Goal: Task Accomplishment & Management: Use online tool/utility

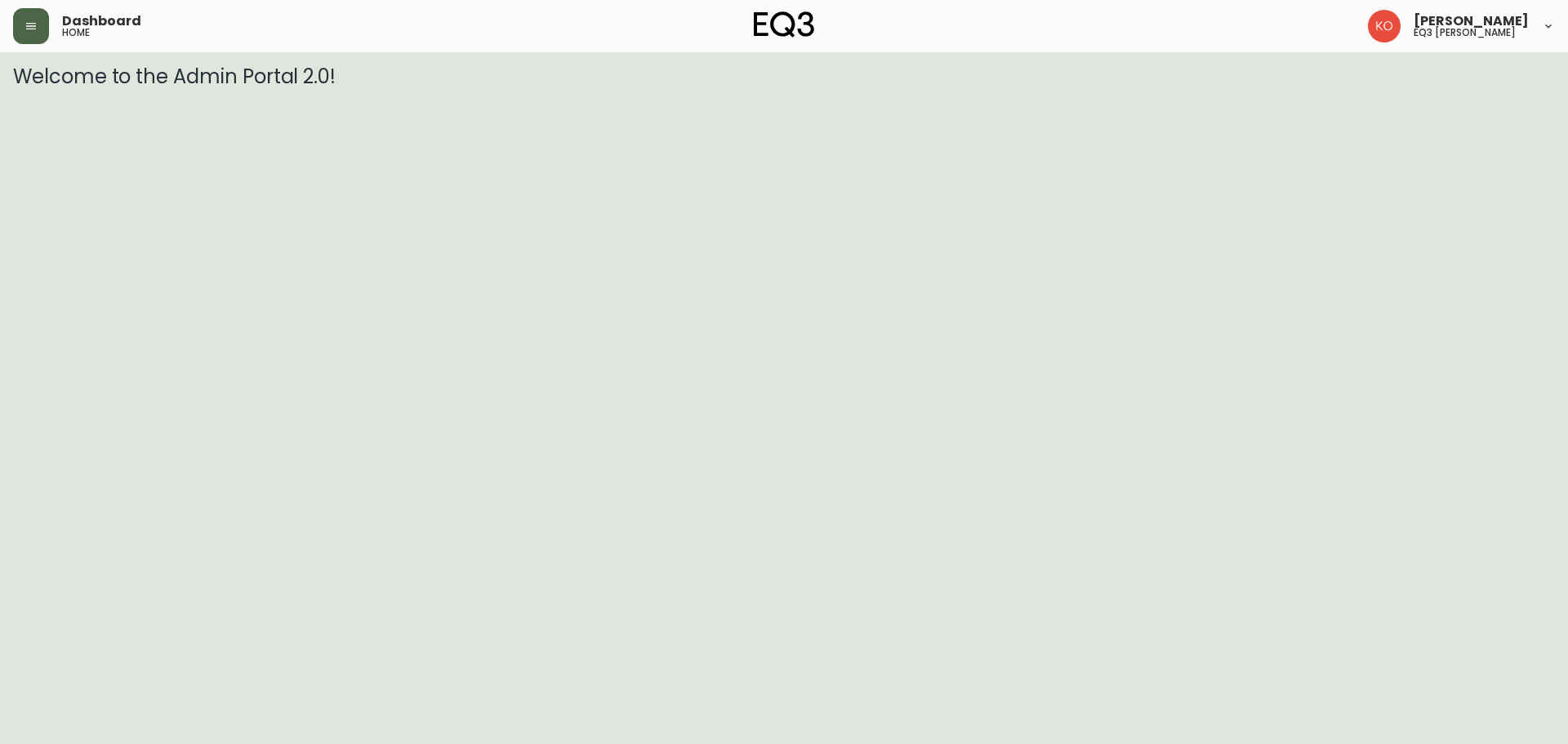
click at [35, 34] on button "button" at bounding box center [31, 26] width 36 height 36
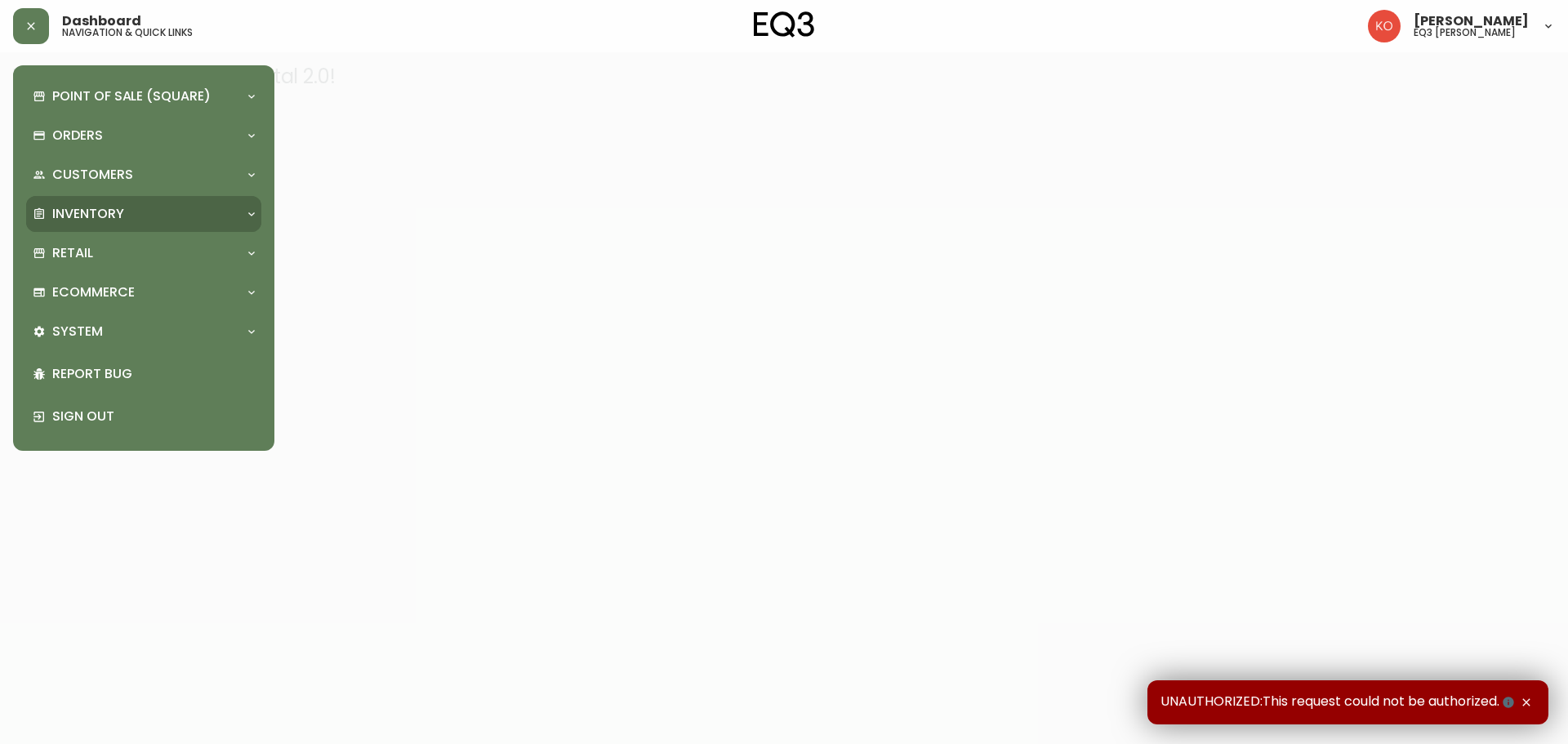
click at [180, 215] on div "Inventory" at bounding box center [136, 214] width 206 height 18
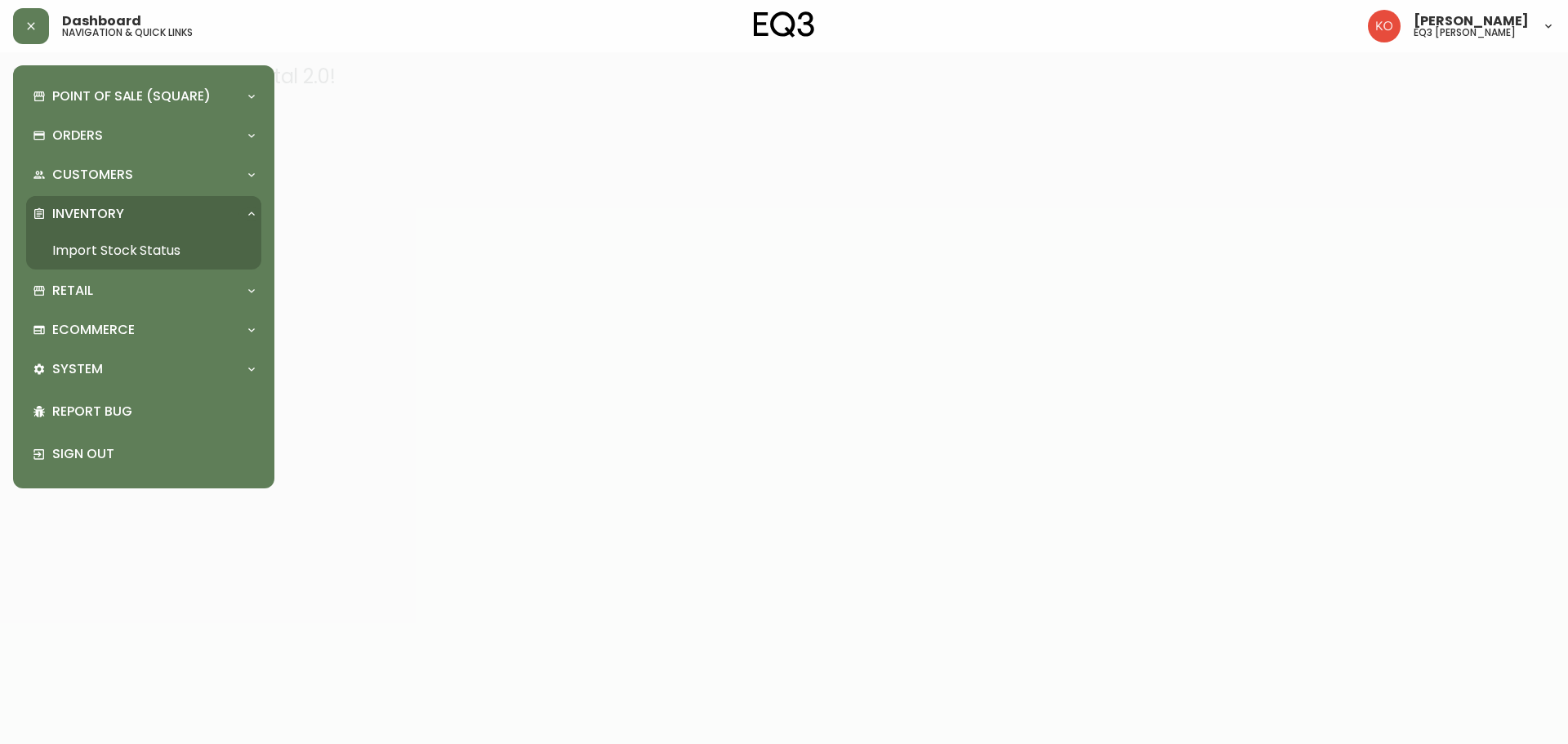
click at [176, 259] on link "Import Stock Status" at bounding box center [143, 250] width 235 height 37
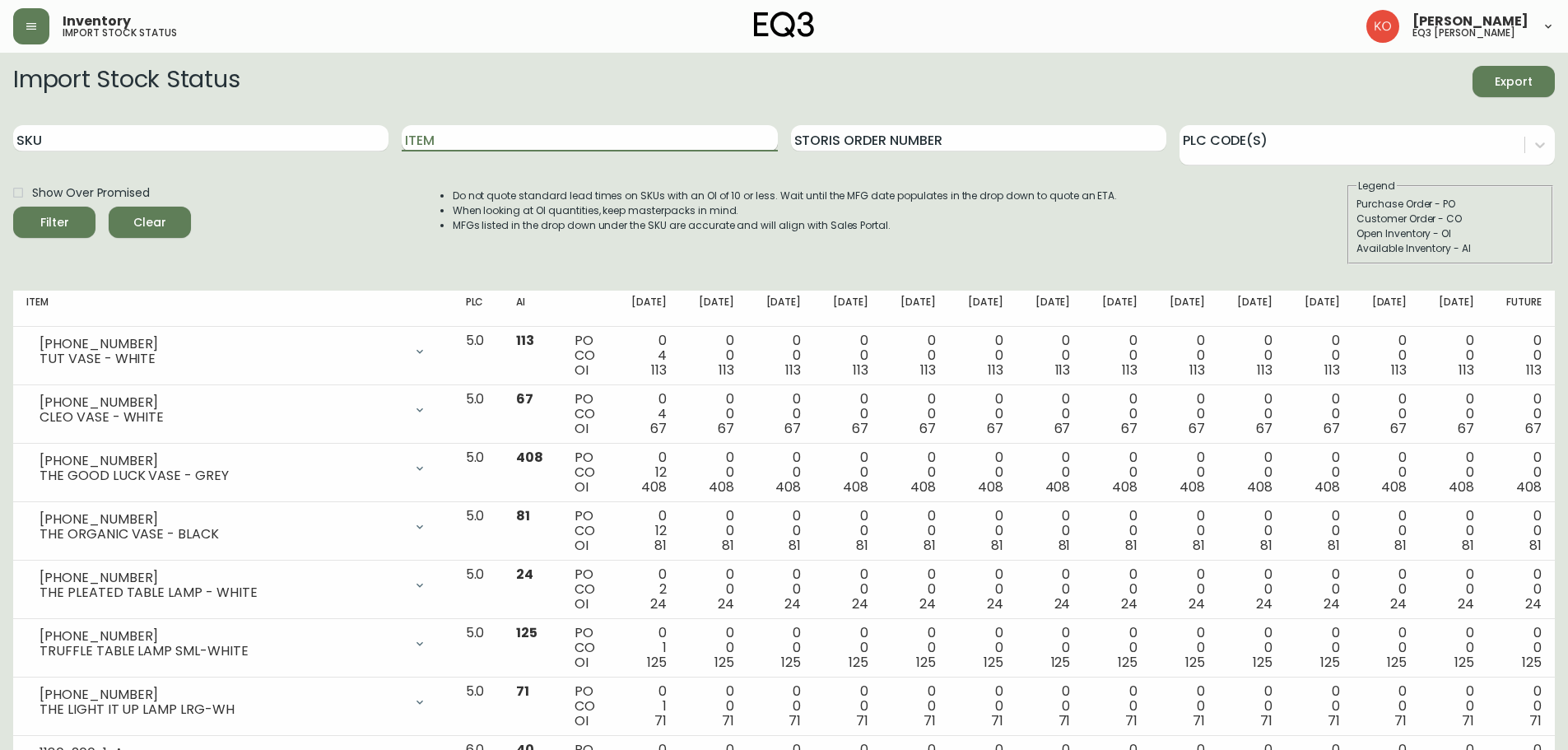
click at [497, 139] on input "Item" at bounding box center [589, 138] width 375 height 26
type input "TUBE"
click at [13, 206] on button "Filter" at bounding box center [55, 222] width 82 height 31
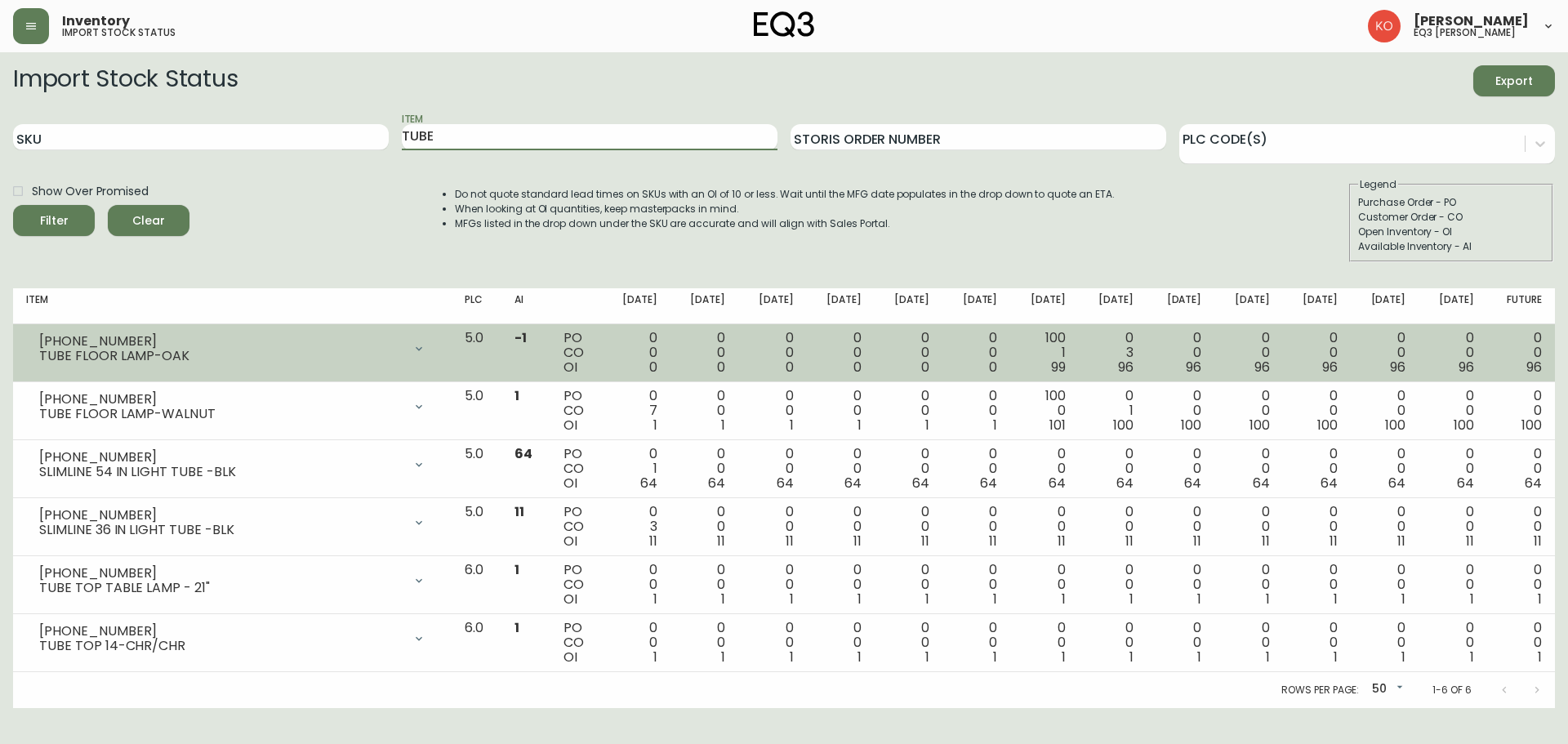
click at [1065, 368] on span "99" at bounding box center [1058, 366] width 15 height 19
click at [1078, 353] on td "100 1 99" at bounding box center [1044, 352] width 67 height 58
drag, startPoint x: 1079, startPoint y: 353, endPoint x: 1067, endPoint y: 372, distance: 22.5
click at [1064, 372] on div "100 1 99" at bounding box center [1043, 353] width 42 height 44
click at [1078, 368] on td "100 1 99" at bounding box center [1044, 352] width 67 height 58
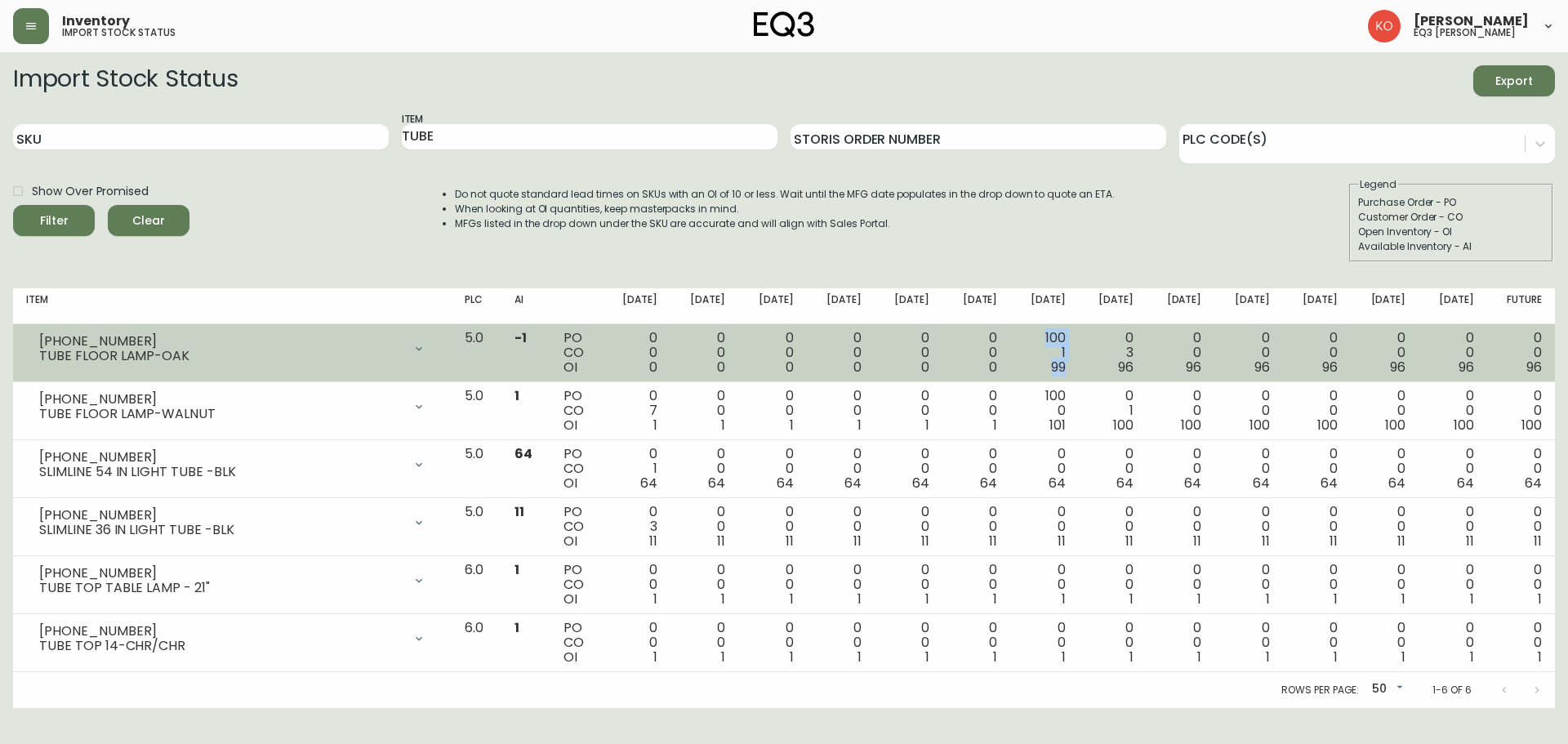
drag, startPoint x: 1078, startPoint y: 366, endPoint x: 1056, endPoint y: 336, distance: 37.2
click at [1056, 336] on div "100 1 99" at bounding box center [1043, 353] width 42 height 44
click at [1065, 358] on span "99" at bounding box center [1058, 366] width 15 height 19
drag, startPoint x: 1084, startPoint y: 372, endPoint x: 1061, endPoint y: 339, distance: 40.2
click at [1061, 339] on td "100 1 99" at bounding box center [1044, 352] width 67 height 58
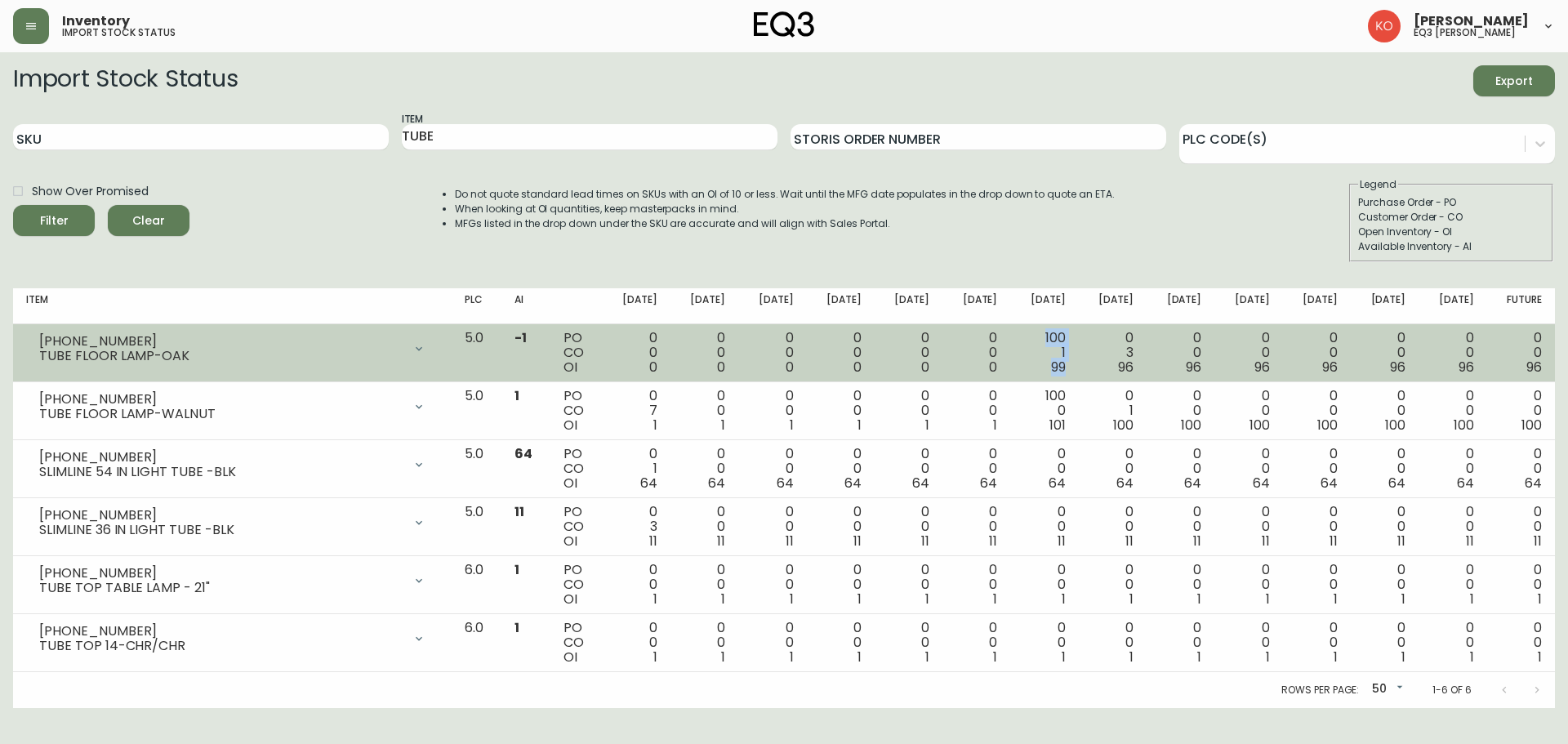
click at [1078, 349] on td "100 1 99" at bounding box center [1044, 352] width 67 height 58
drag, startPoint x: 1063, startPoint y: 341, endPoint x: 1078, endPoint y: 367, distance: 30.0
click at [1064, 367] on div "100 1 99" at bounding box center [1043, 353] width 42 height 44
click at [1064, 340] on div "100 1 99" at bounding box center [1043, 353] width 42 height 44
drag, startPoint x: 1056, startPoint y: 340, endPoint x: 1079, endPoint y: 376, distance: 42.7
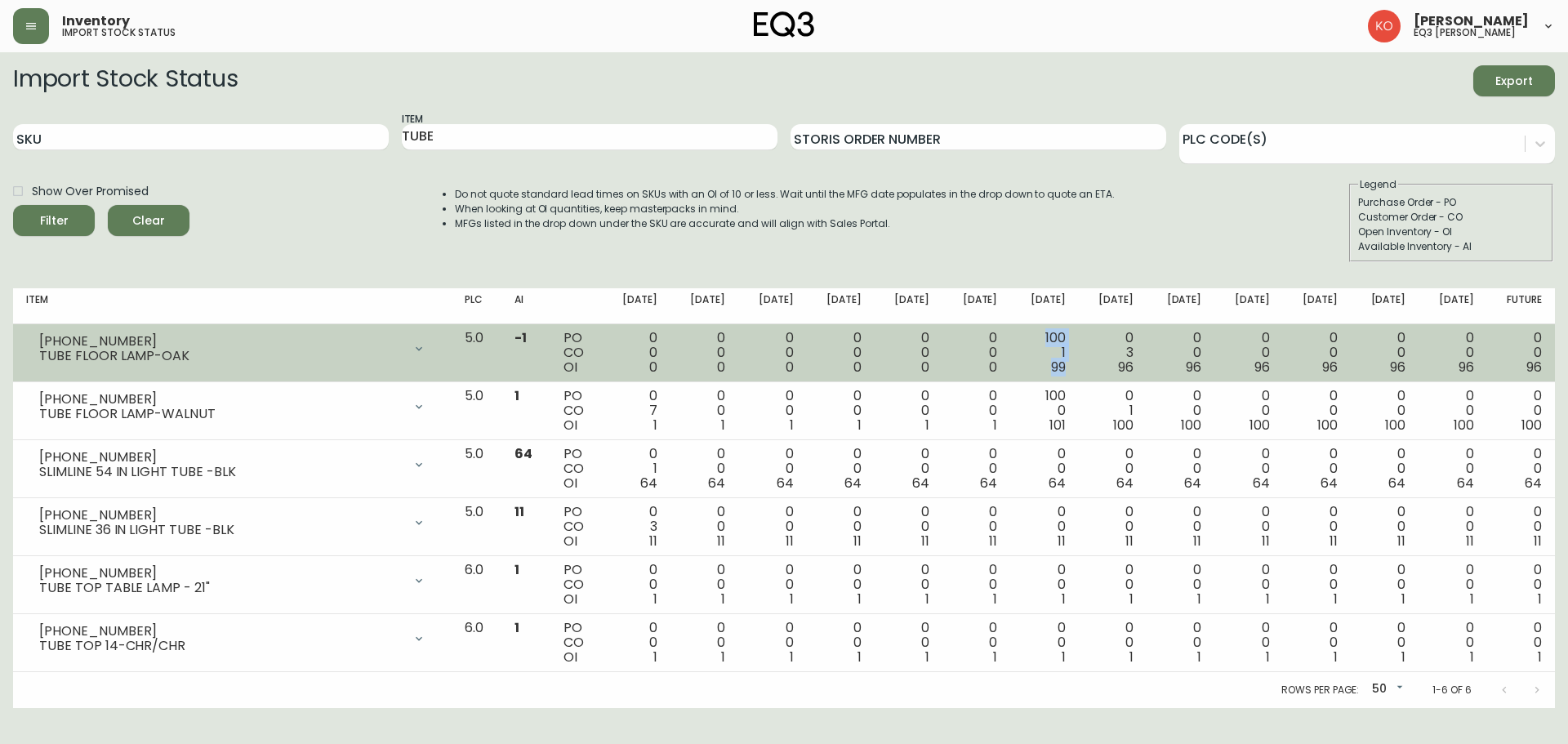
click at [1078, 376] on td "100 1 99" at bounding box center [1044, 352] width 67 height 58
